Goal: Task Accomplishment & Management: Manage account settings

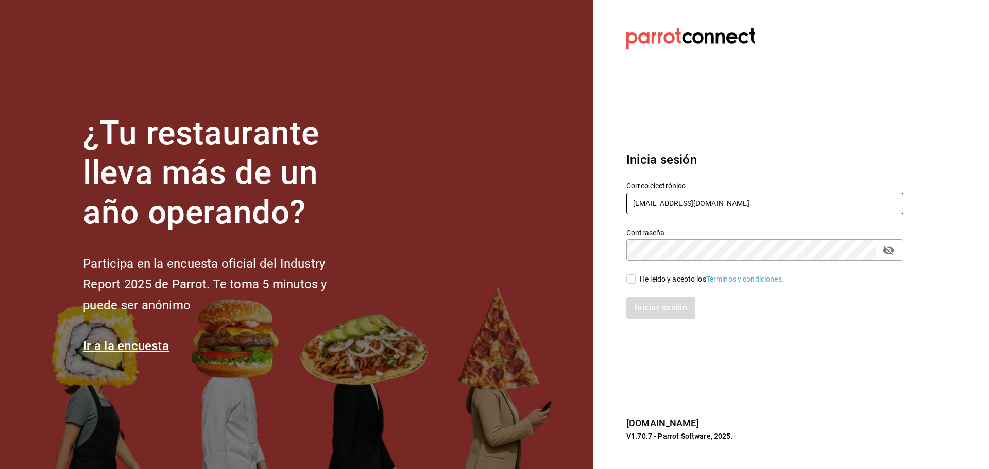
click at [669, 206] on input "ruta64@interlomas.com" at bounding box center [765, 204] width 277 height 22
paste input "panycafe@cdmx"
type input "[EMAIL_ADDRESS][DOMAIN_NAME]"
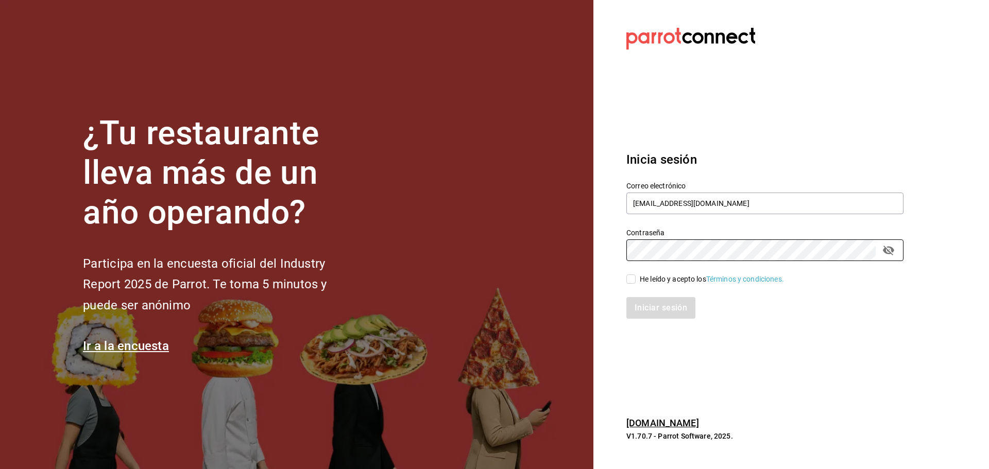
click at [637, 278] on span "He leído y acepto los Términos y condiciones." at bounding box center [710, 279] width 148 height 11
click at [636, 278] on input "He leído y acepto los Términos y condiciones." at bounding box center [631, 279] width 9 height 9
checkbox input "true"
click at [650, 304] on button "Iniciar sesión" at bounding box center [662, 308] width 70 height 22
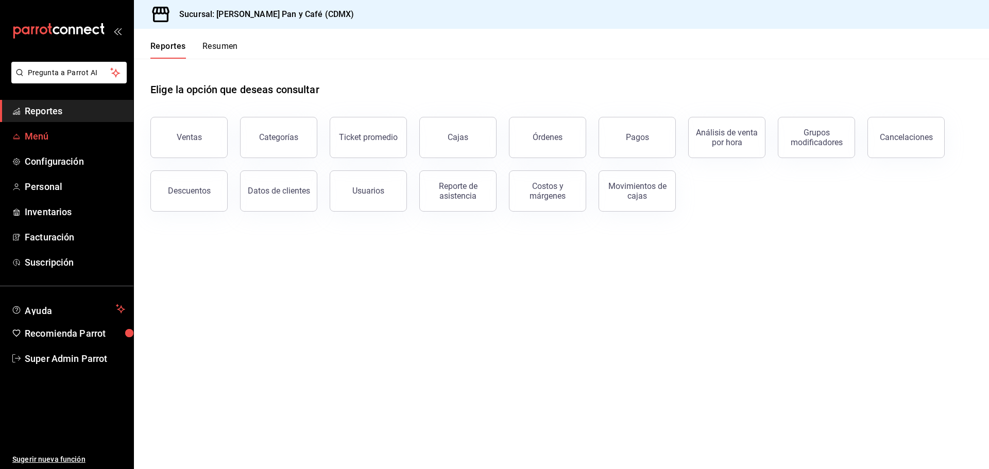
click at [66, 128] on link "Menú" at bounding box center [66, 136] width 133 height 22
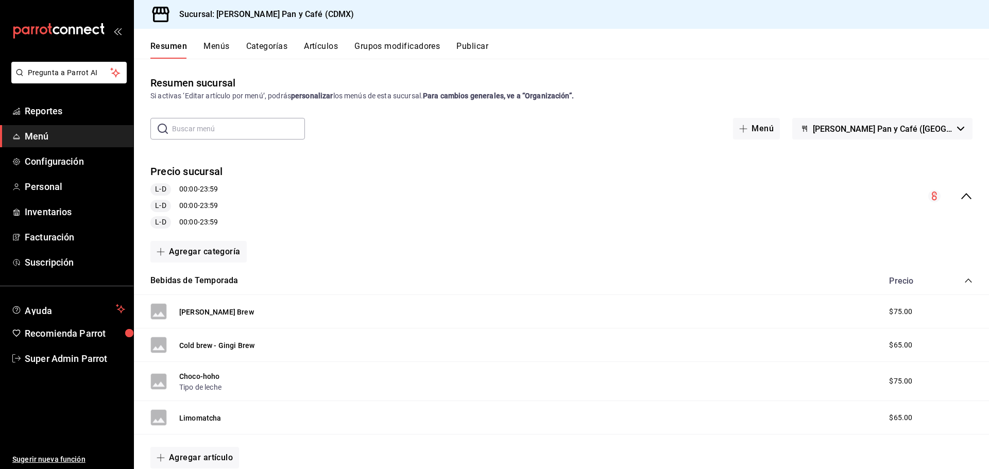
click at [338, 177] on div "Precio sucursal L-D 00:00 - 23:59 L-D 00:00 - 23:59 L-D 00:00 - 23:59" at bounding box center [561, 196] width 855 height 81
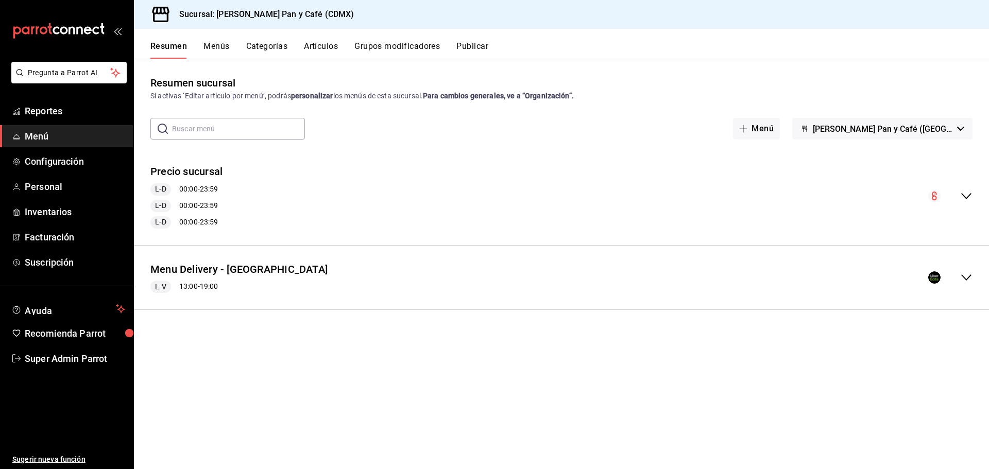
click at [891, 136] on button "[PERSON_NAME] Pan y Café ([GEOGRAPHIC_DATA])" at bounding box center [883, 129] width 180 height 22
click at [887, 126] on div at bounding box center [494, 234] width 989 height 469
click at [59, 113] on span "Reportes" at bounding box center [75, 111] width 100 height 14
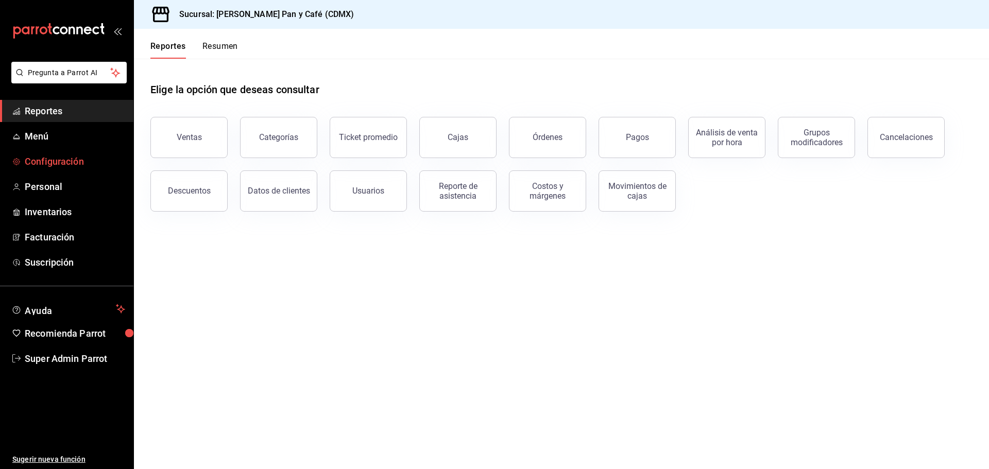
click at [61, 163] on span "Configuración" at bounding box center [75, 162] width 100 height 14
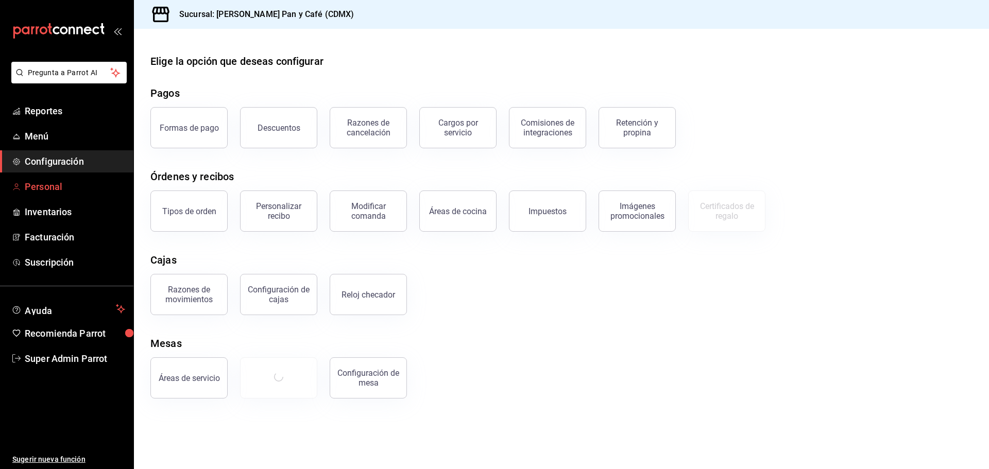
click at [41, 183] on span "Personal" at bounding box center [75, 187] width 100 height 14
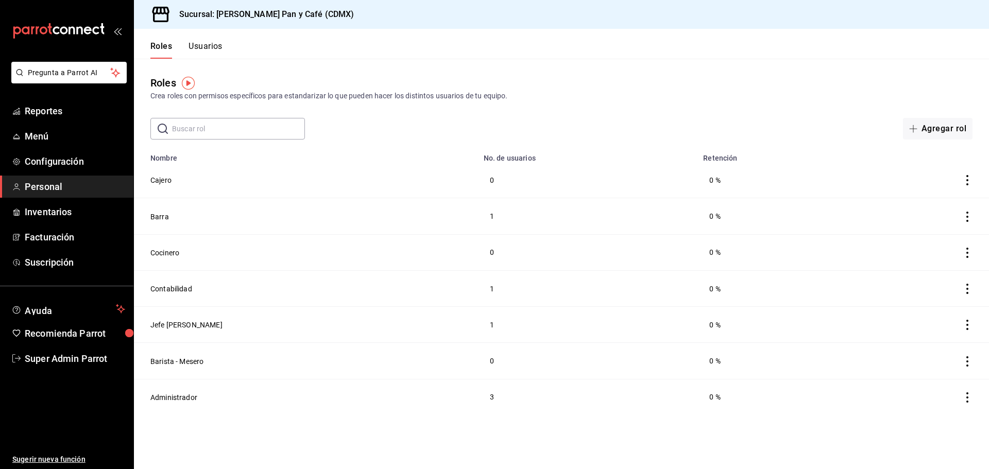
click at [216, 55] on button "Usuarios" at bounding box center [206, 50] width 34 height 18
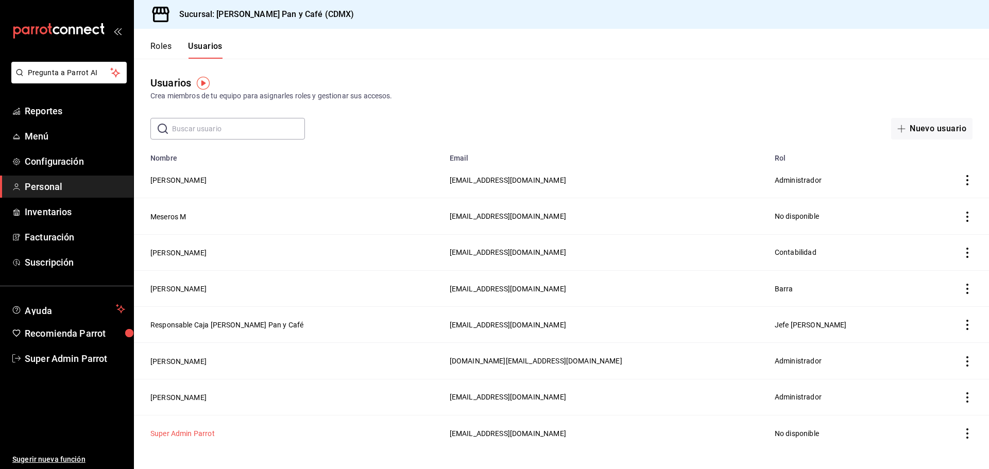
click at [177, 431] on button "Super Admin Parrot" at bounding box center [182, 434] width 64 height 10
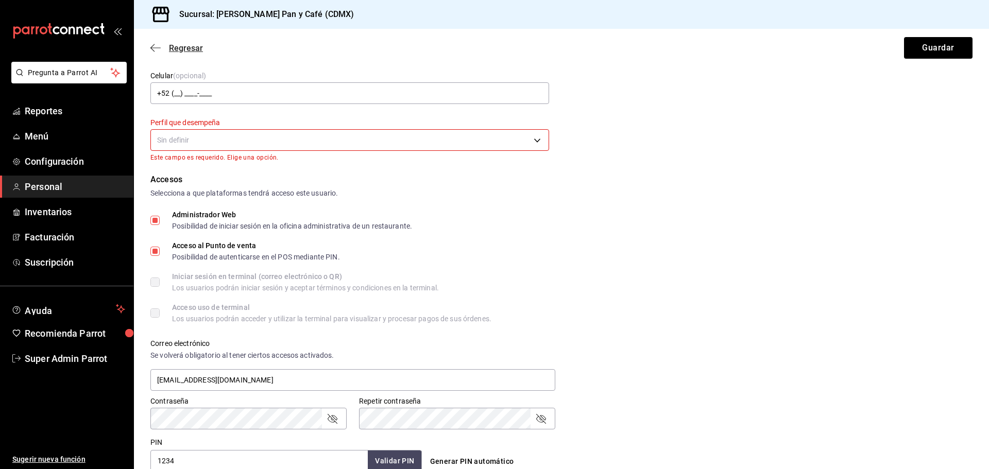
scroll to position [155, 0]
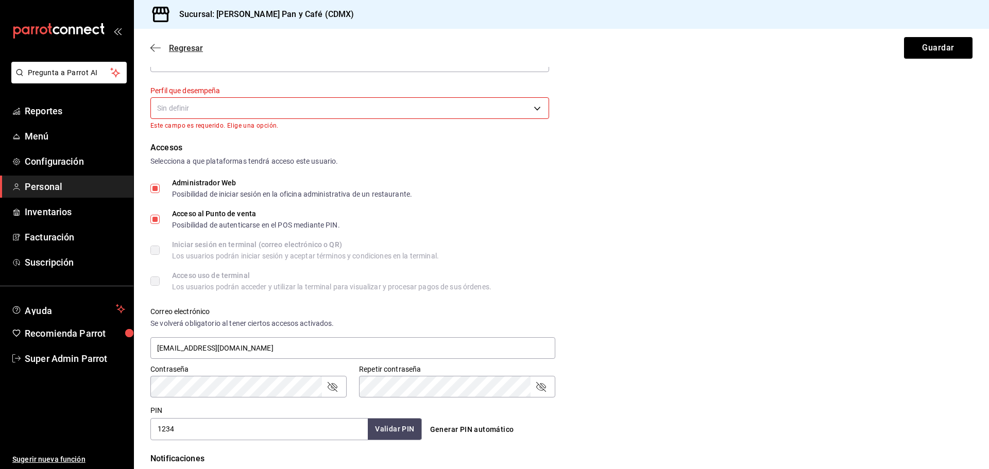
click at [163, 47] on span "Regresar" at bounding box center [176, 48] width 53 height 10
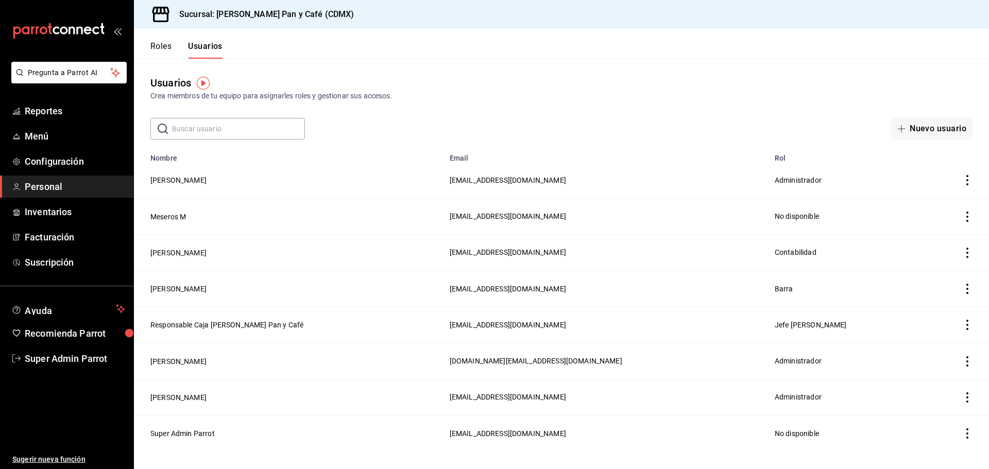
click at [175, 52] on div "Roles Usuarios" at bounding box center [186, 50] width 72 height 18
click at [168, 47] on button "Roles" at bounding box center [160, 50] width 21 height 18
